Goal: Book appointment/travel/reservation

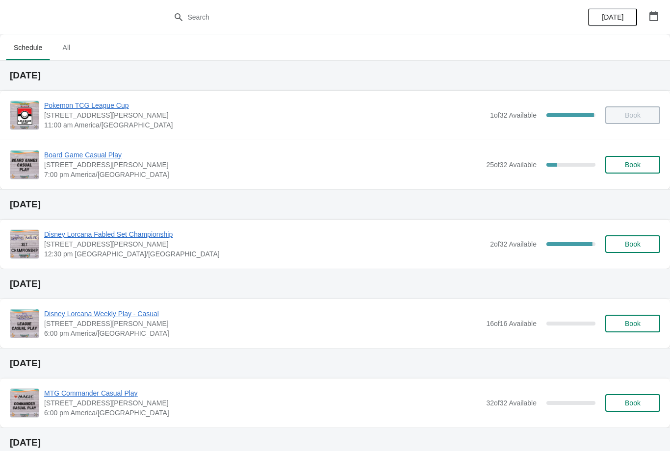
click at [622, 172] on button "Book" at bounding box center [632, 165] width 55 height 18
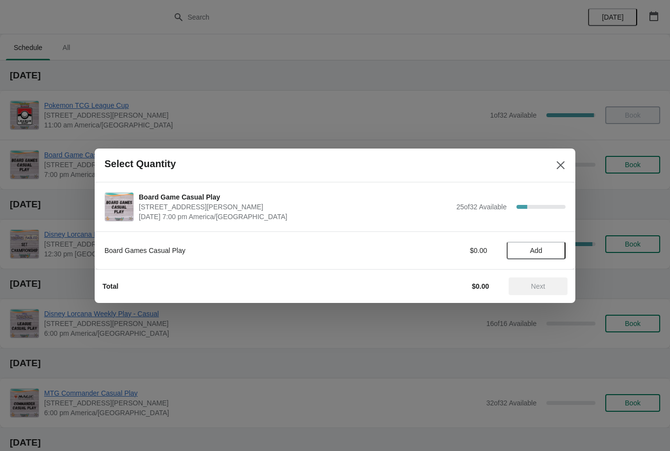
click at [548, 247] on span "Add" at bounding box center [535, 251] width 41 height 8
click at [545, 285] on span "Next" at bounding box center [538, 286] width 14 height 8
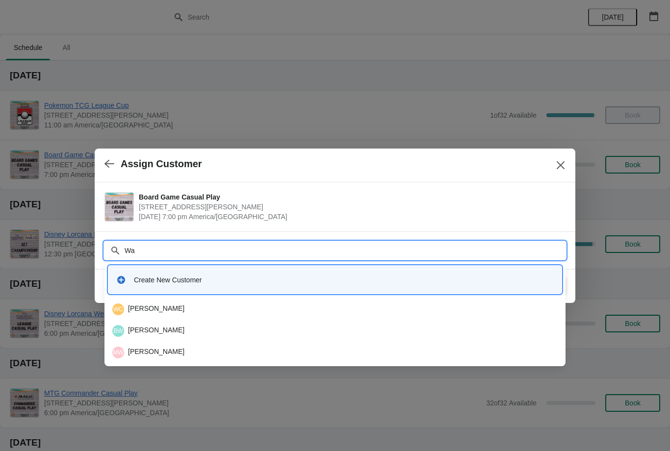
type input "W"
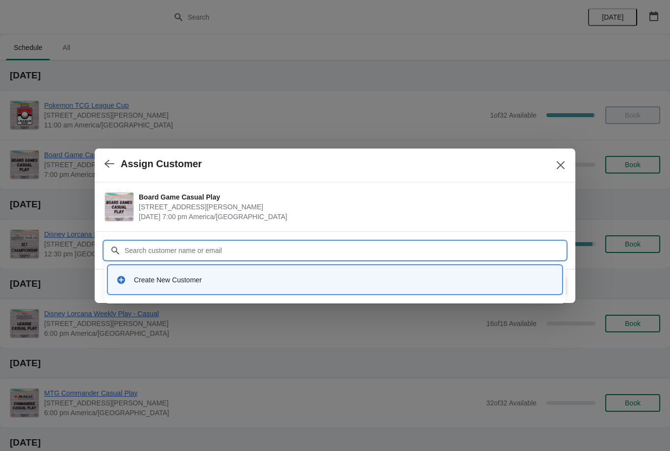
click at [308, 292] on div "Create New Customer" at bounding box center [334, 280] width 453 height 28
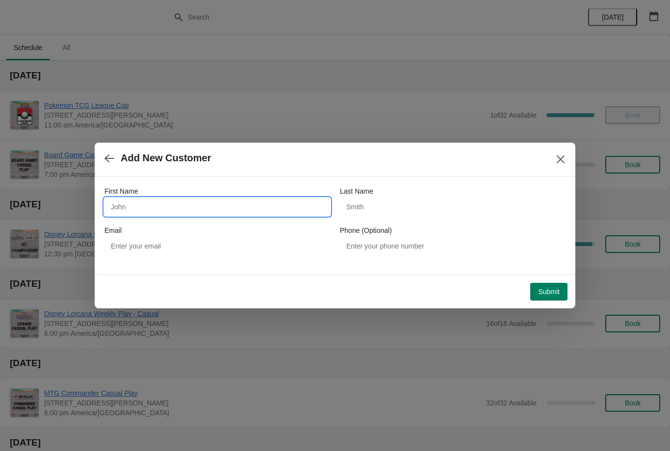
click at [269, 205] on input "First Name" at bounding box center [216, 207] width 225 height 18
type input "W"
click at [554, 293] on span "Submit" at bounding box center [549, 292] width 22 height 8
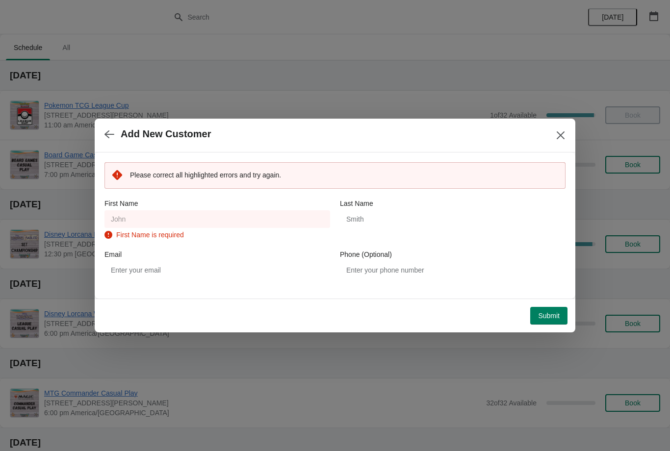
click at [107, 150] on div "Add New Customer" at bounding box center [335, 136] width 480 height 34
click at [108, 132] on icon "button" at bounding box center [109, 134] width 10 height 8
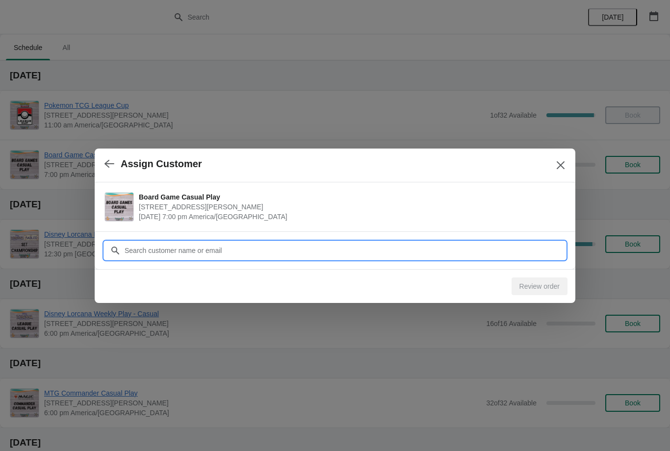
click at [159, 249] on input "Customer" at bounding box center [344, 251] width 441 height 18
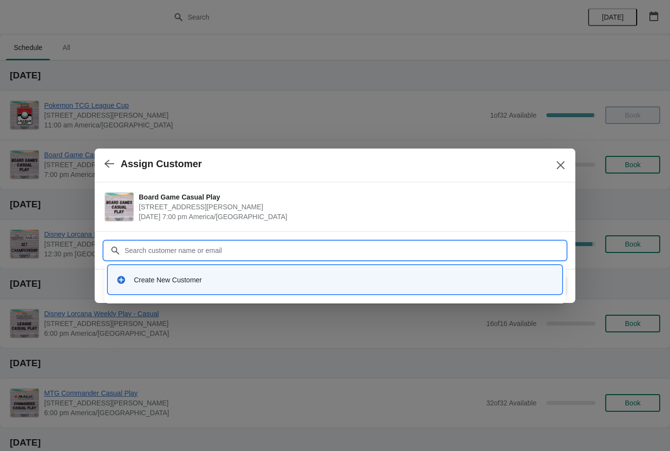
click at [269, 299] on div "Create New Customer" at bounding box center [334, 283] width 461 height 42
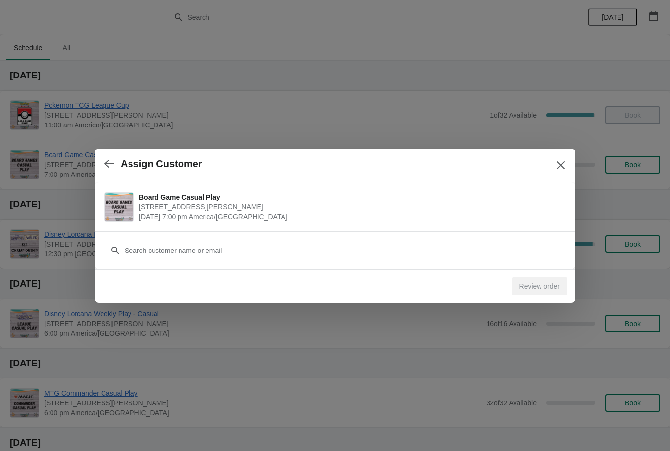
click at [264, 235] on div "Customer" at bounding box center [334, 245] width 461 height 27
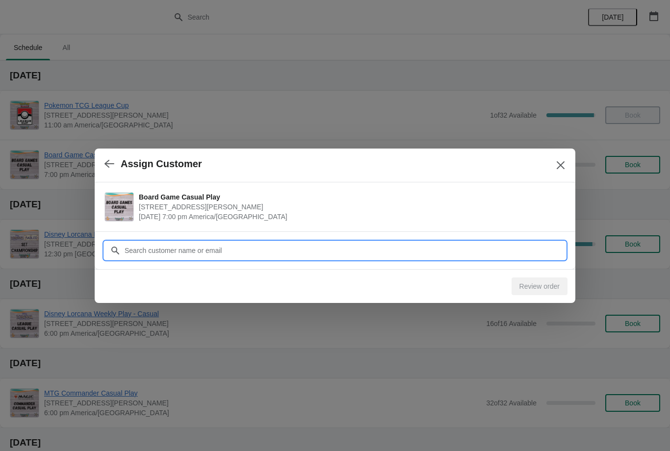
click at [290, 248] on input "Customer" at bounding box center [344, 251] width 441 height 18
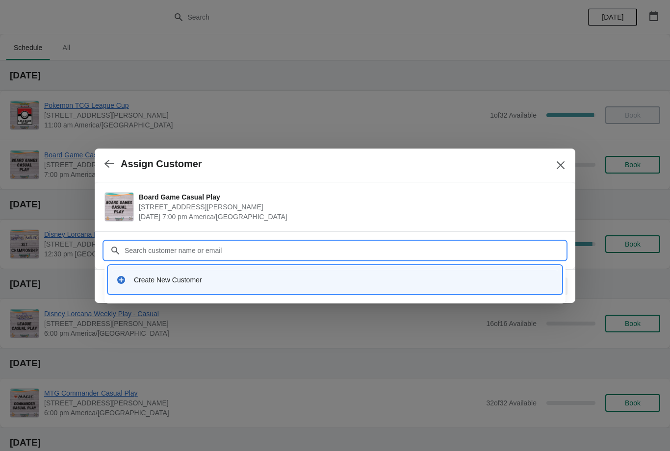
click at [251, 287] on div "Create New Customer" at bounding box center [334, 280] width 445 height 20
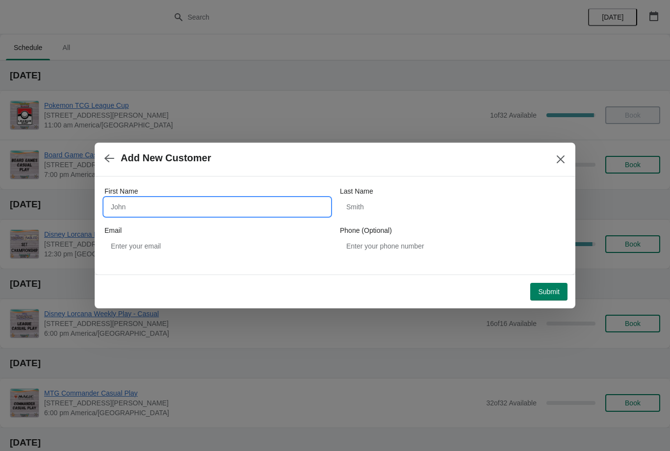
click at [221, 214] on input "First Name" at bounding box center [216, 207] width 225 height 18
type input "Walker"
click at [416, 211] on input "Last Name" at bounding box center [452, 207] width 225 height 18
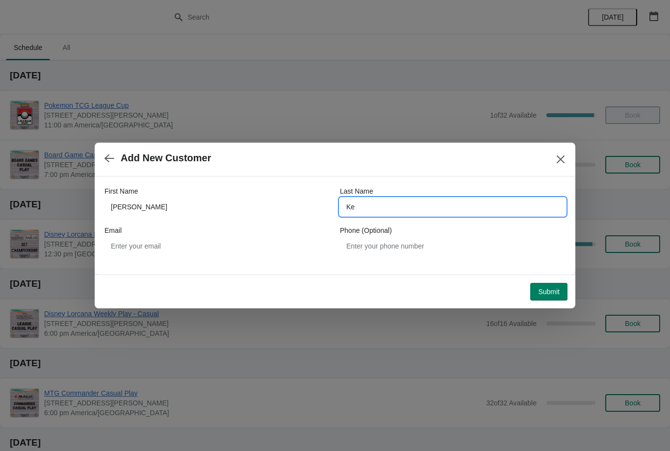
type input "K"
type input "Keel"
click at [548, 300] on button "Submit" at bounding box center [548, 292] width 37 height 18
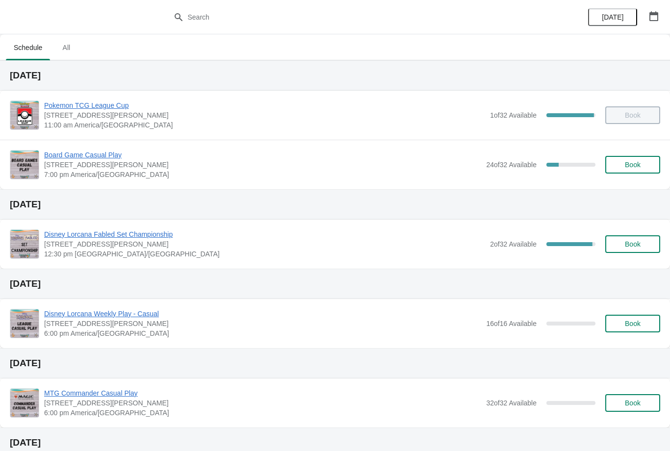
click at [628, 238] on button "Book" at bounding box center [632, 244] width 55 height 18
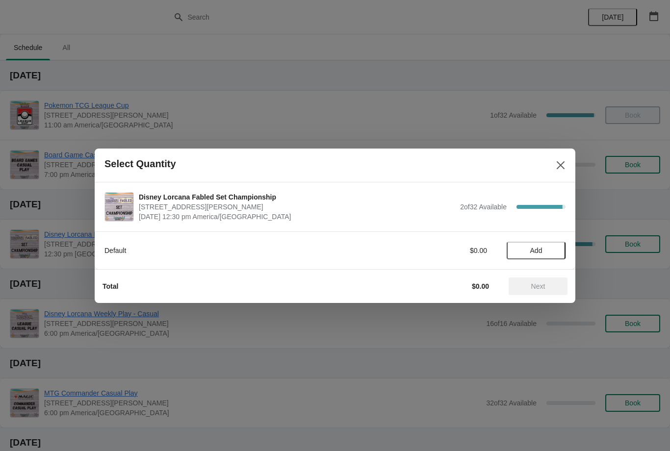
click at [534, 247] on span "Add" at bounding box center [536, 251] width 12 height 8
click at [531, 290] on span "Next" at bounding box center [538, 286] width 14 height 8
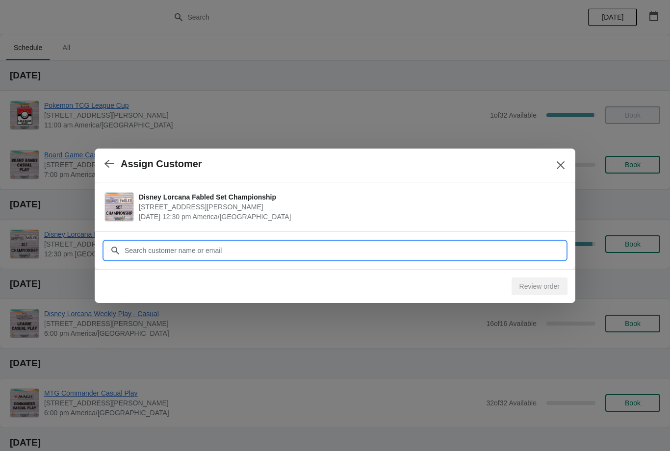
click at [304, 249] on input "Customer" at bounding box center [344, 251] width 441 height 18
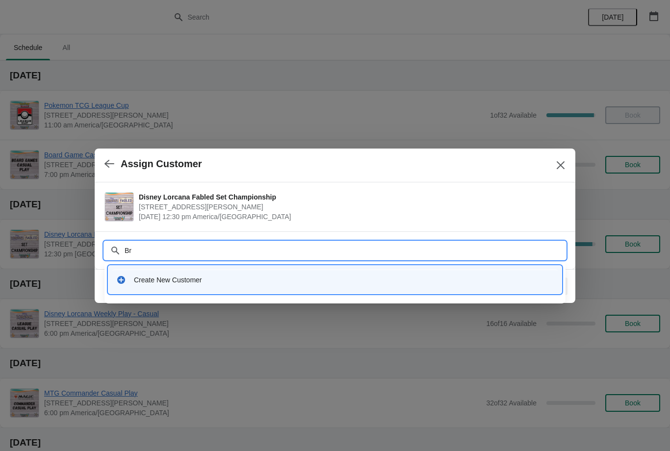
type input "Bry"
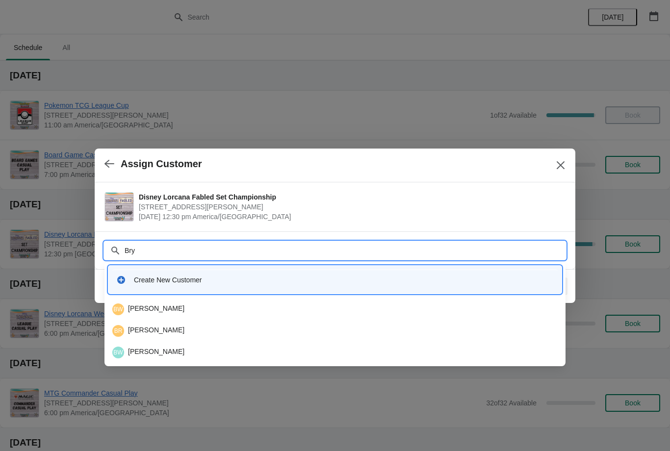
click at [166, 308] on div "BW [PERSON_NAME]" at bounding box center [334, 309] width 445 height 12
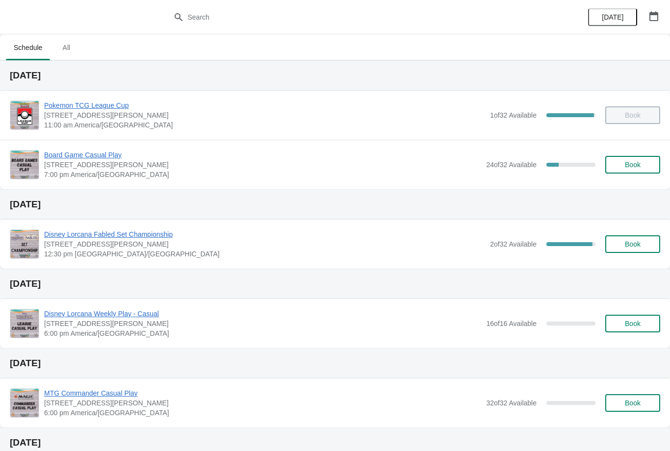
click at [140, 236] on span "Disney Lorcana Fabled Set Championship" at bounding box center [264, 234] width 441 height 10
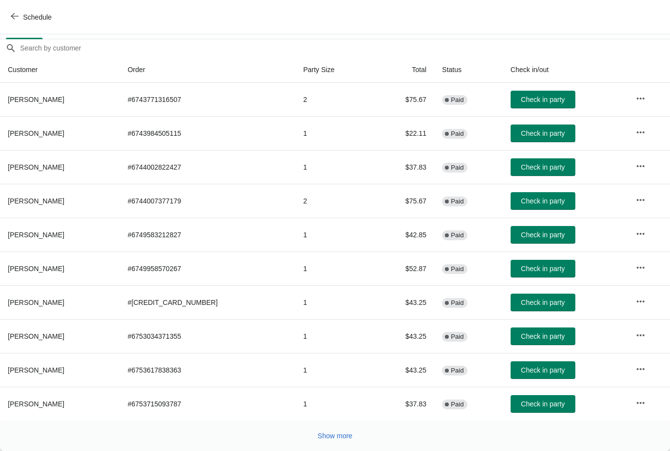
scroll to position [80, 0]
click at [340, 432] on span "Show more" at bounding box center [335, 436] width 35 height 8
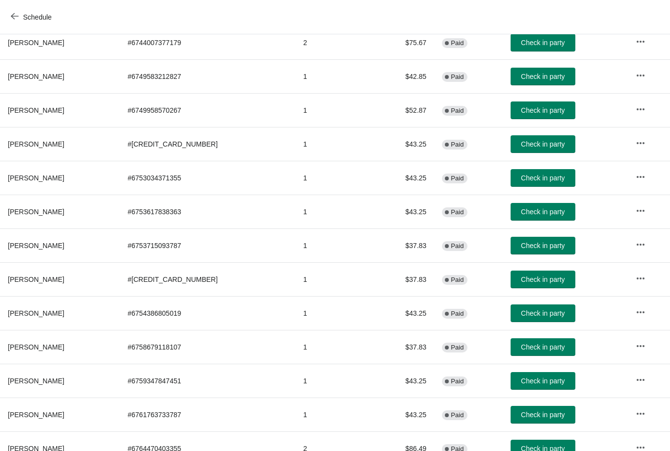
scroll to position [358, -1]
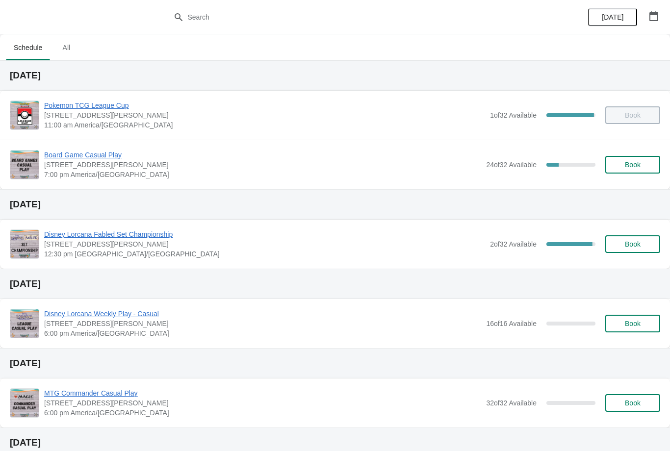
click at [619, 241] on span "Book" at bounding box center [632, 244] width 37 height 8
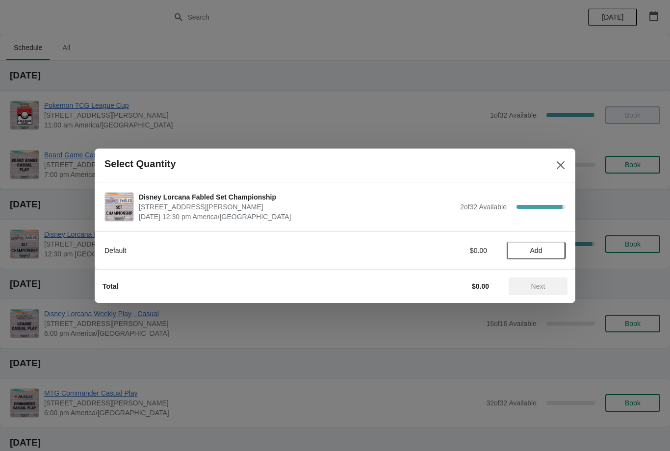
click at [545, 245] on button "Add" at bounding box center [535, 251] width 59 height 18
click at [541, 288] on span "Next" at bounding box center [538, 286] width 14 height 8
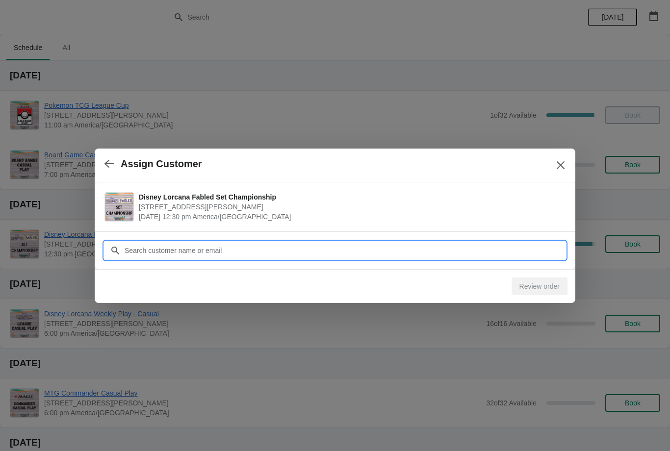
click at [281, 244] on input "Customer" at bounding box center [344, 251] width 441 height 18
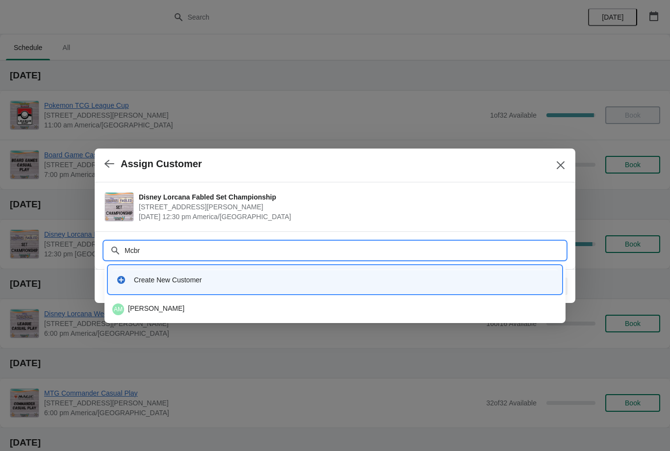
type input "Mcbri"
